Goal: Information Seeking & Learning: Learn about a topic

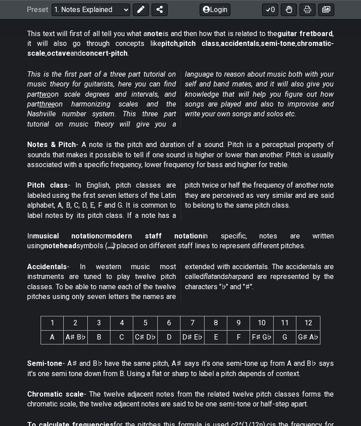
scroll to position [172, 0]
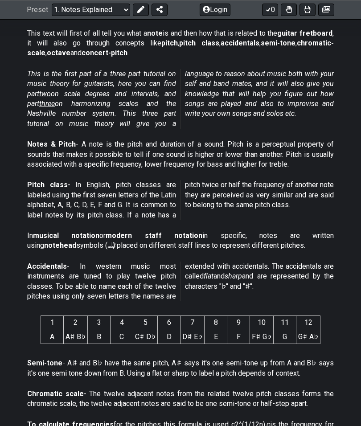
click at [57, 237] on p "In musical notation or modern staff notation in specific, notes are written usi…" at bounding box center [180, 241] width 306 height 20
click at [67, 245] on p "In musical notation or modern staff notation in specific, notes are written usi…" at bounding box center [180, 241] width 306 height 20
click at [63, 233] on strong "musical notation" at bounding box center [66, 236] width 66 height 8
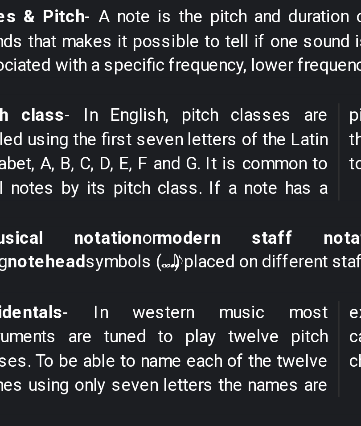
click at [28, 231] on p "In musical notation or modern staff notation in specific, notes are written usi…" at bounding box center [180, 241] width 306 height 20
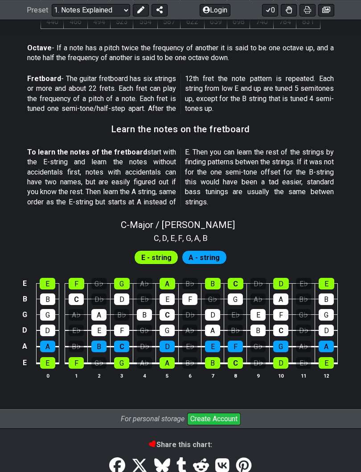
scroll to position [700, 0]
click at [129, 244] on div "E - string A - string" at bounding box center [180, 255] width 361 height 22
click at [8, 331] on div "E E F G♭ G A♭ A B♭ B C D♭ D E♭ E B B C D♭ D E♭ E F G♭ G A♭ A B♭ B G G A♭ A B♭ B…" at bounding box center [180, 329] width 361 height 125
click at [156, 252] on span "E - string" at bounding box center [156, 258] width 30 height 13
click at [192, 252] on span "A - string" at bounding box center [203, 258] width 31 height 13
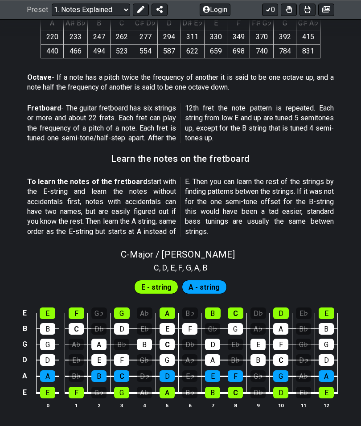
scroll to position [660, 0]
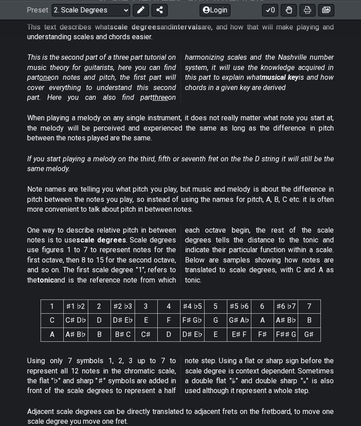
scroll to position [172, 0]
